Goal: Task Accomplishment & Management: Use online tool/utility

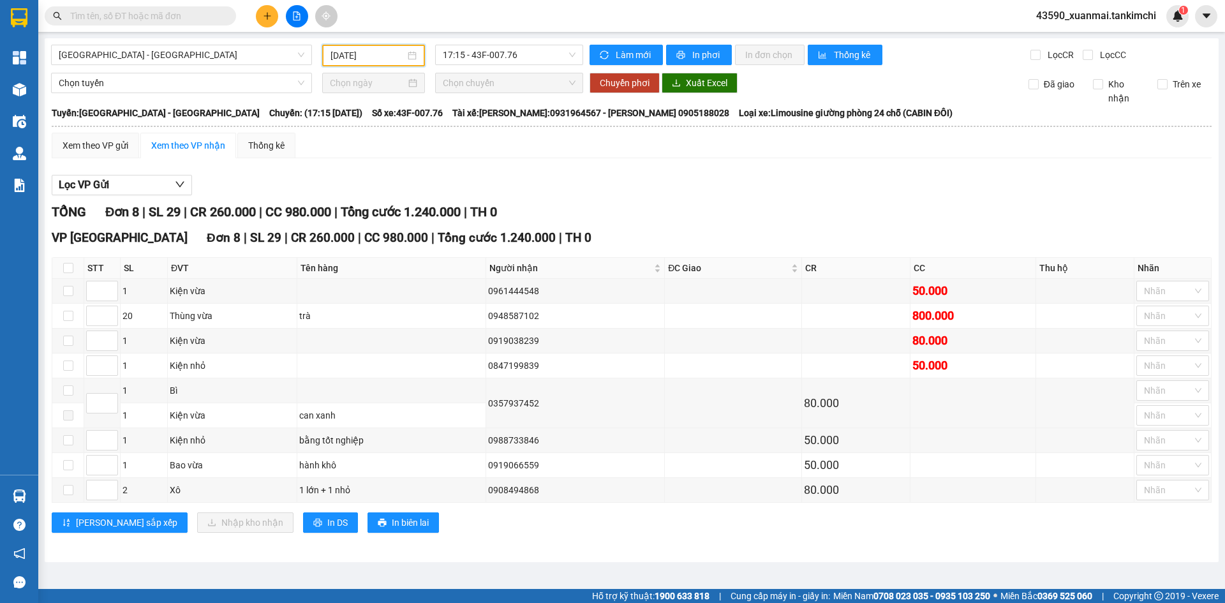
click at [364, 59] on input "[DATE]" at bounding box center [368, 55] width 75 height 14
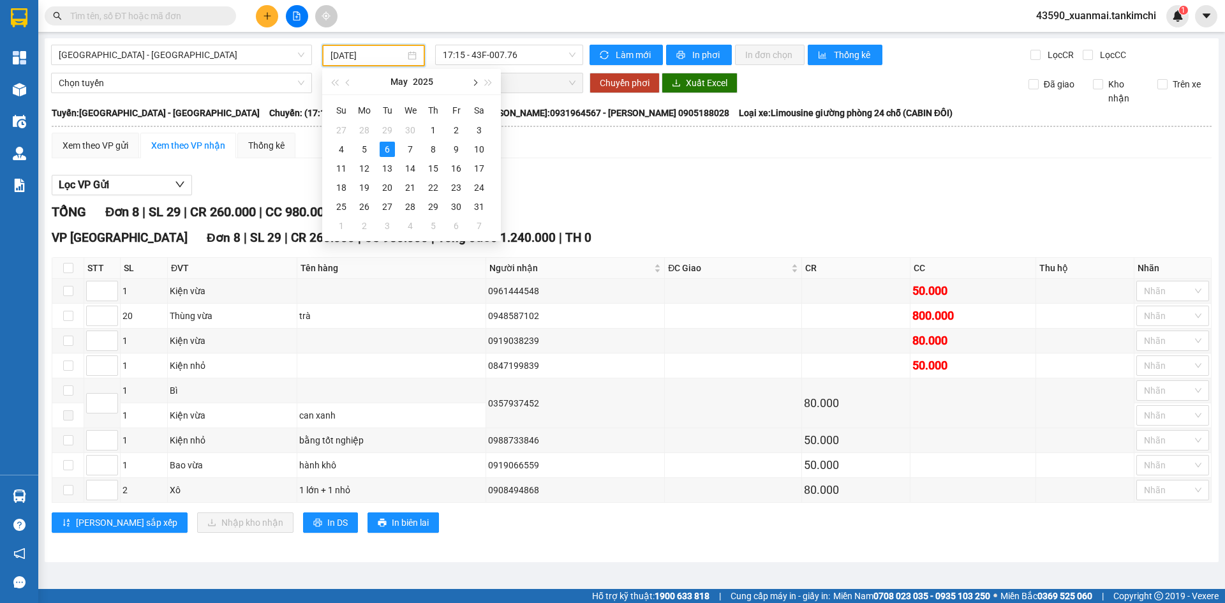
click at [480, 85] on button "button" at bounding box center [474, 82] width 14 height 26
click at [345, 81] on button "button" at bounding box center [348, 82] width 14 height 26
click at [475, 86] on button "button" at bounding box center [474, 82] width 14 height 26
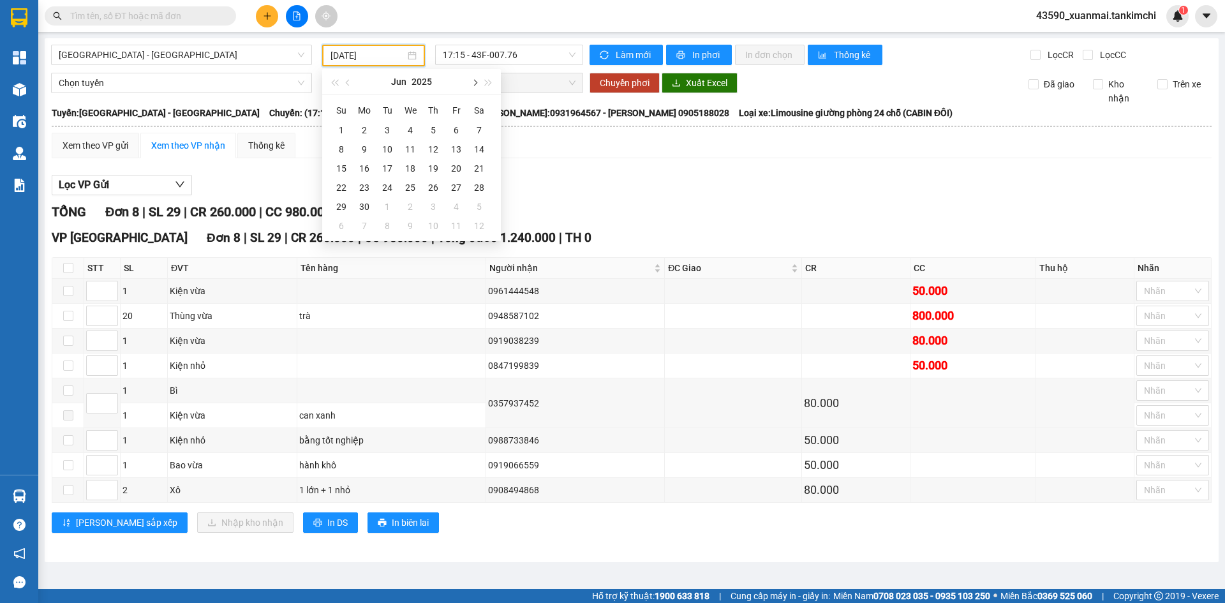
click at [475, 86] on button "button" at bounding box center [474, 82] width 14 height 26
click at [483, 147] on div "13" at bounding box center [479, 149] width 15 height 15
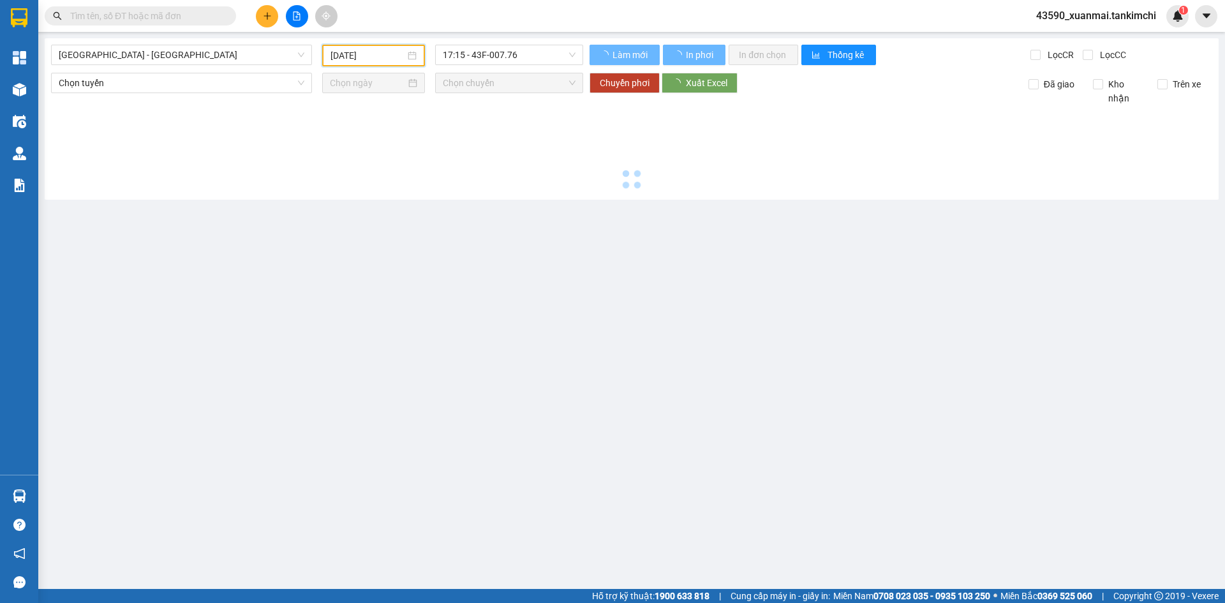
type input "[DATE]"
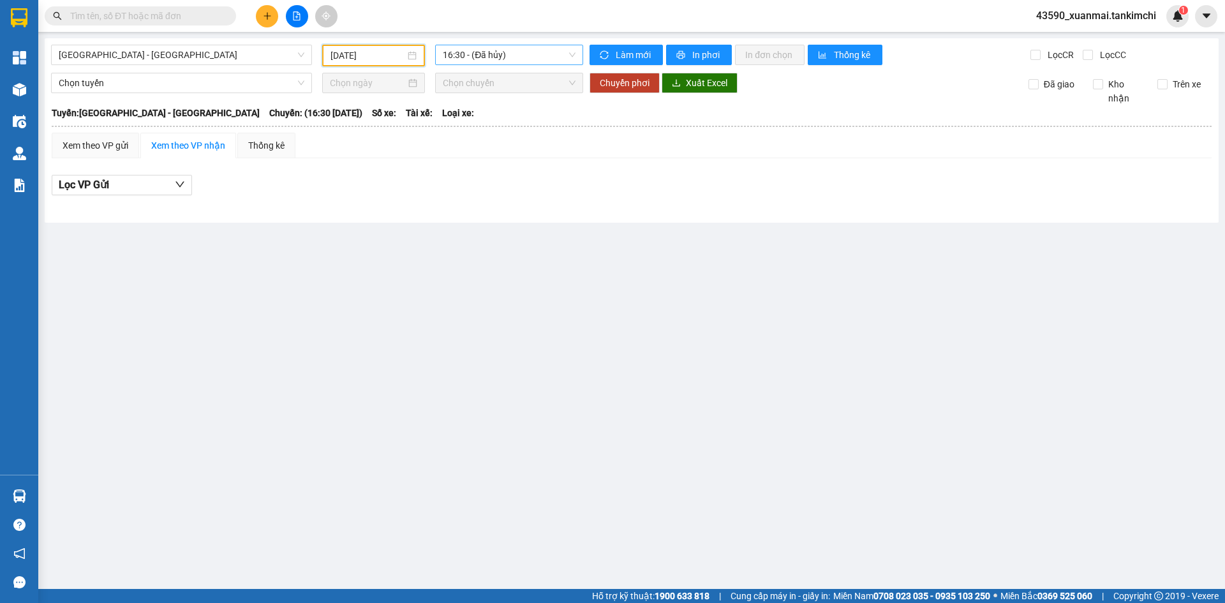
click at [470, 61] on span "16:30 - (Đã hủy)" at bounding box center [509, 54] width 133 height 19
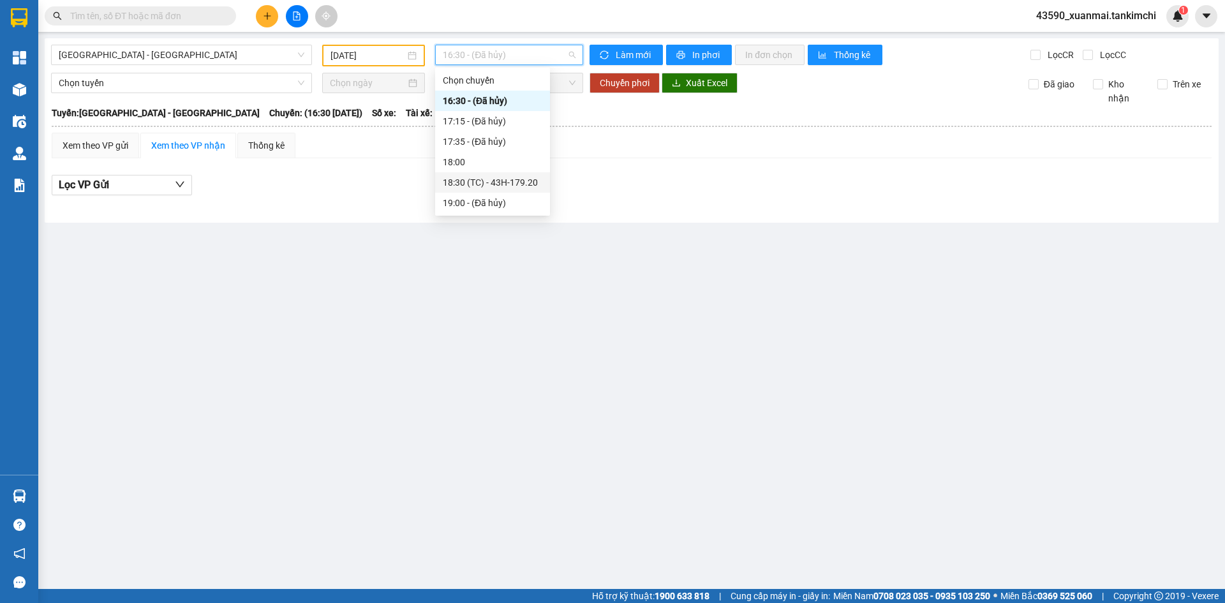
click at [488, 184] on div "18:30 (TC) - 43H-179.20" at bounding box center [493, 182] width 100 height 14
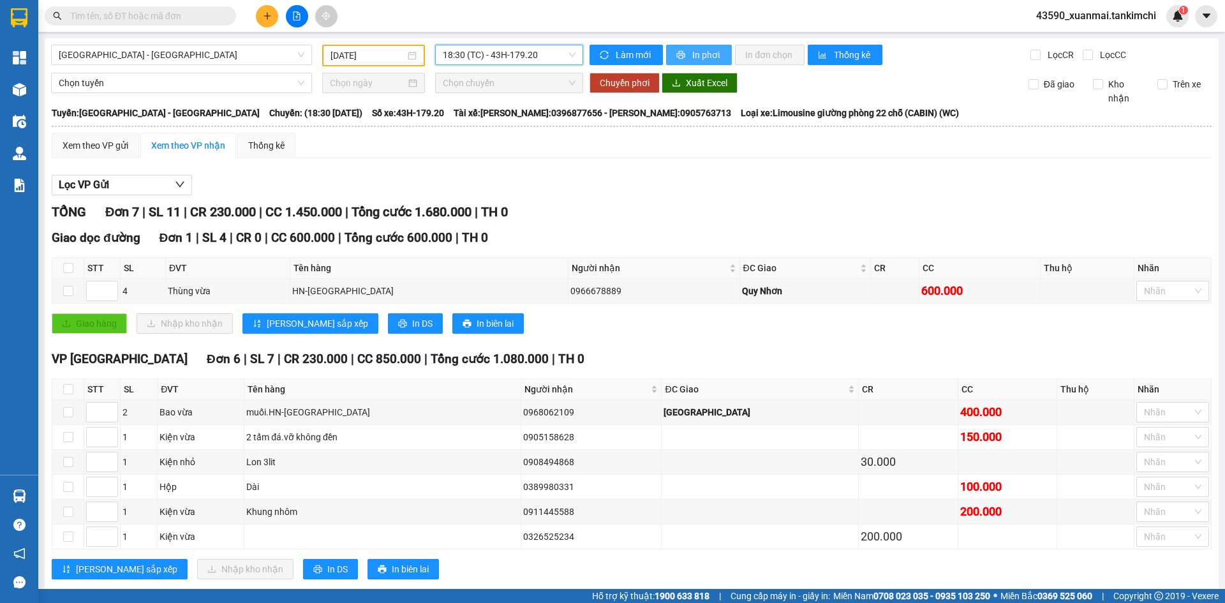
click at [704, 57] on span "In phơi" at bounding box center [706, 55] width 29 height 14
click at [166, 11] on input "text" at bounding box center [145, 16] width 151 height 14
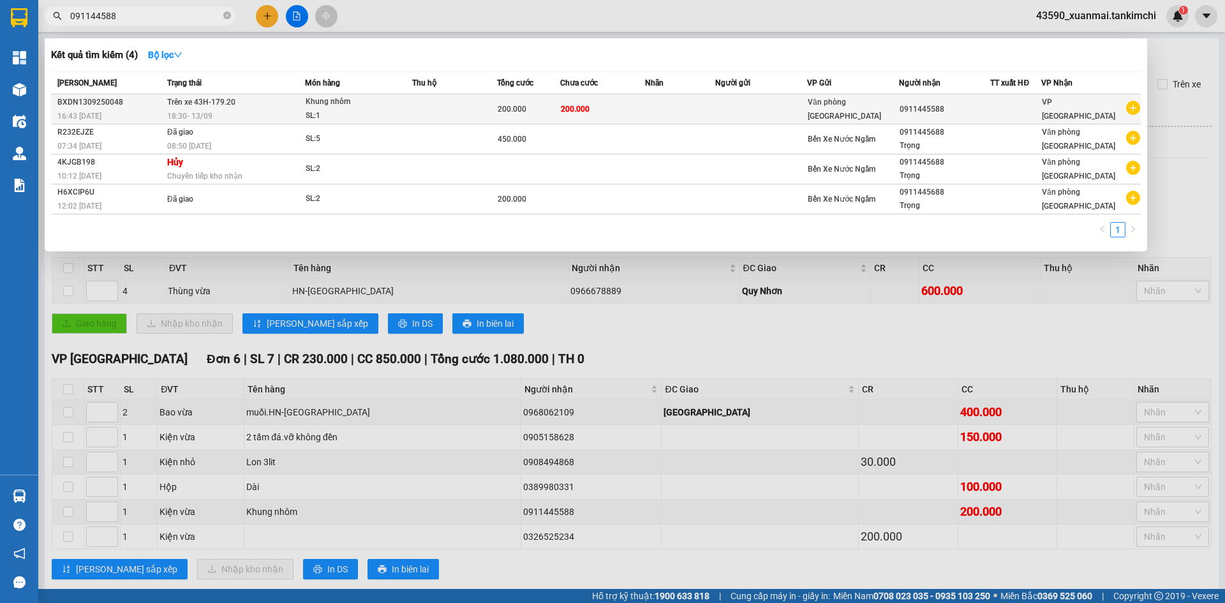
type input "091144588"
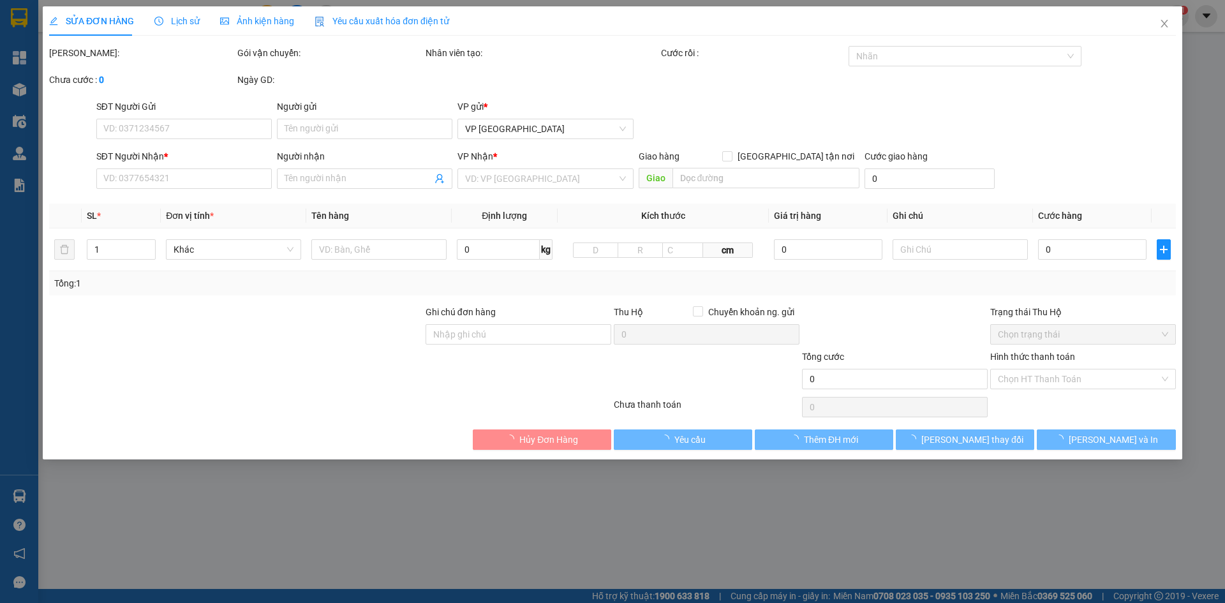
type input "0911445588"
type input "200.000"
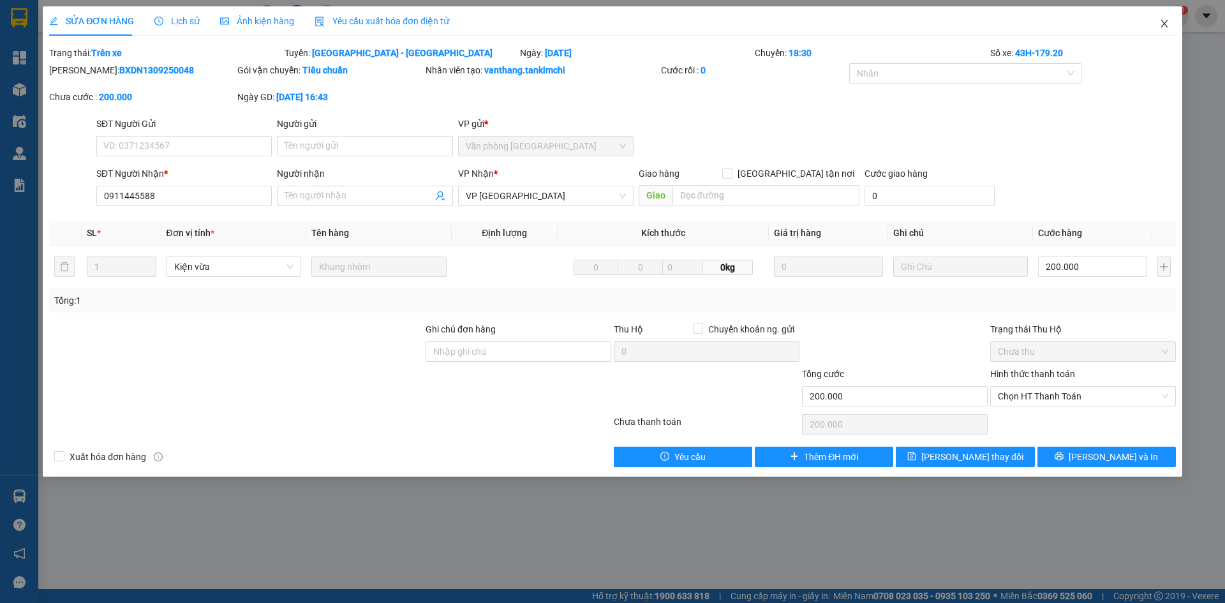
click at [1170, 22] on span "Close" at bounding box center [1165, 24] width 36 height 36
